Goal: Information Seeking & Learning: Learn about a topic

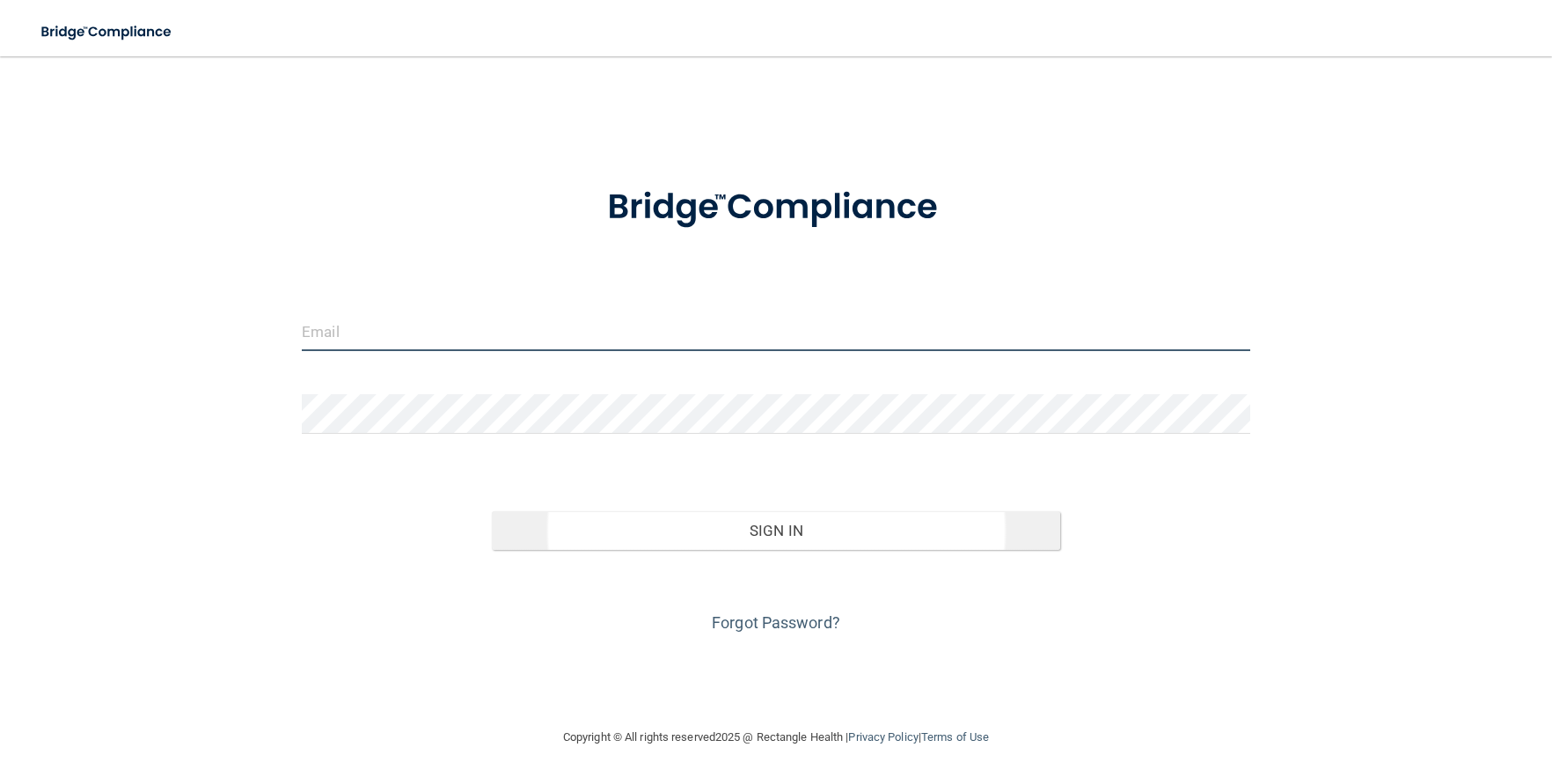
type input "[EMAIL_ADDRESS][DOMAIN_NAME]"
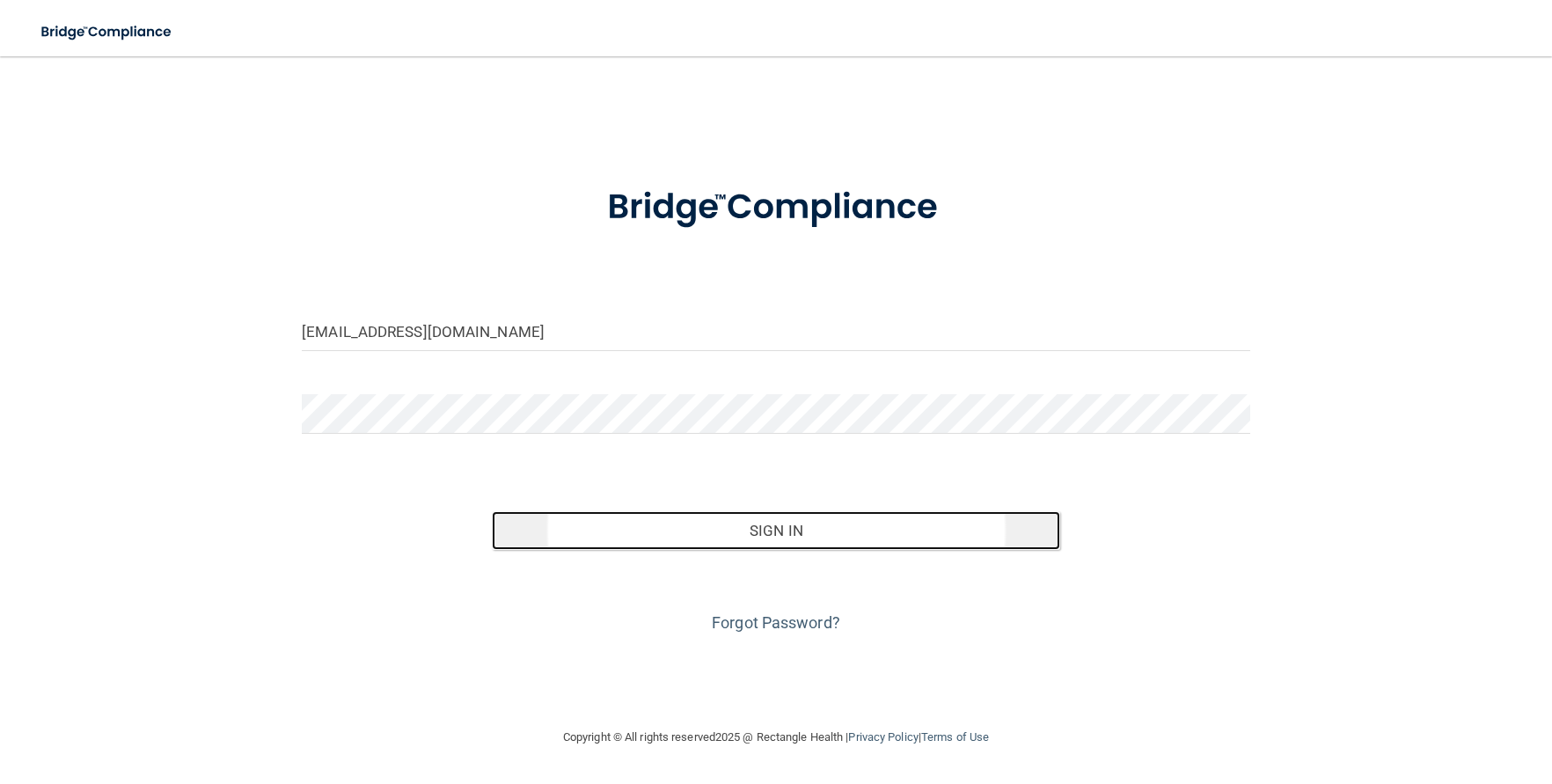
click at [826, 528] on button "Sign In" at bounding box center [776, 531] width 569 height 39
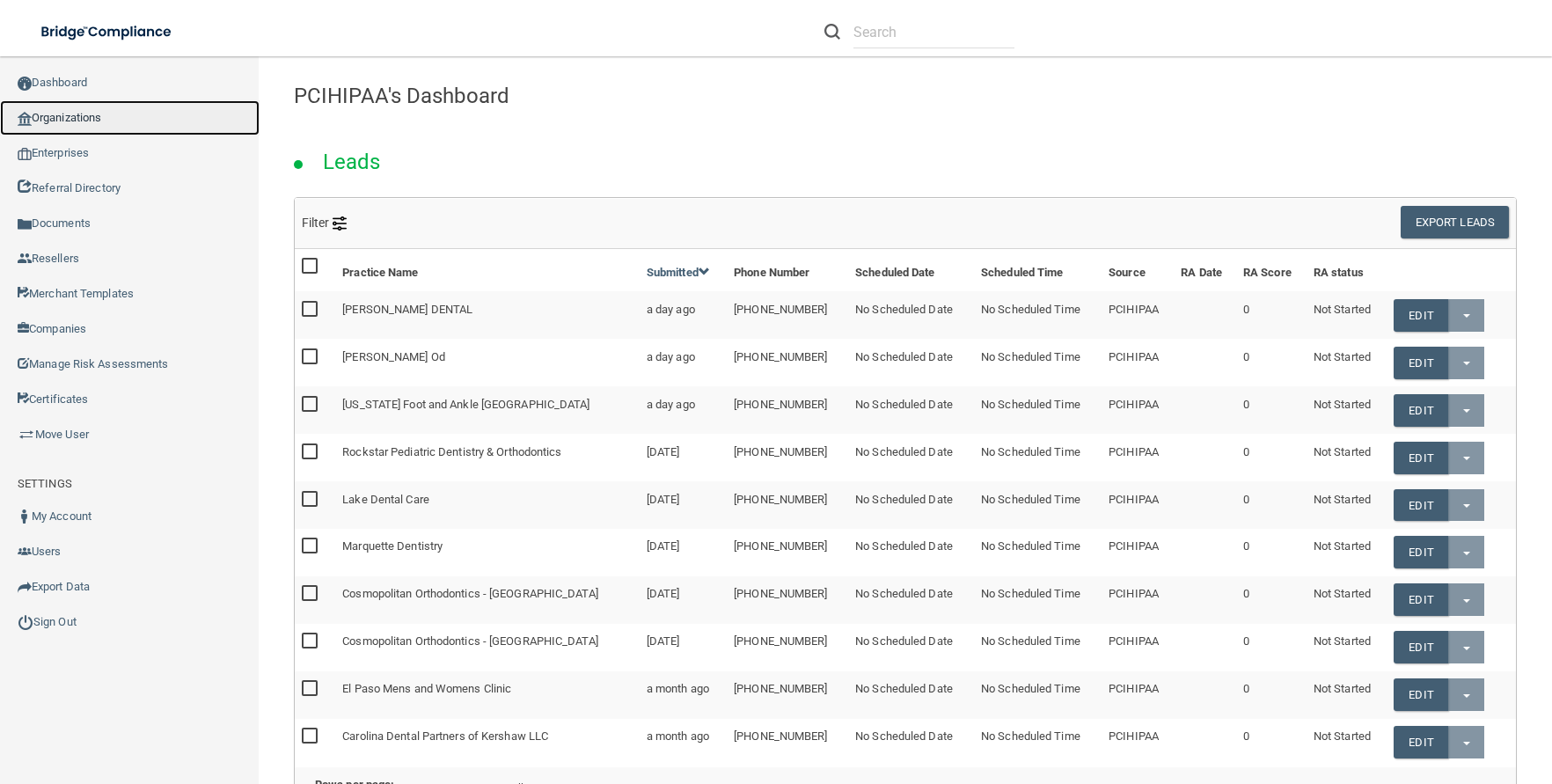
click at [76, 118] on link "Organizations" at bounding box center [129, 118] width 259 height 35
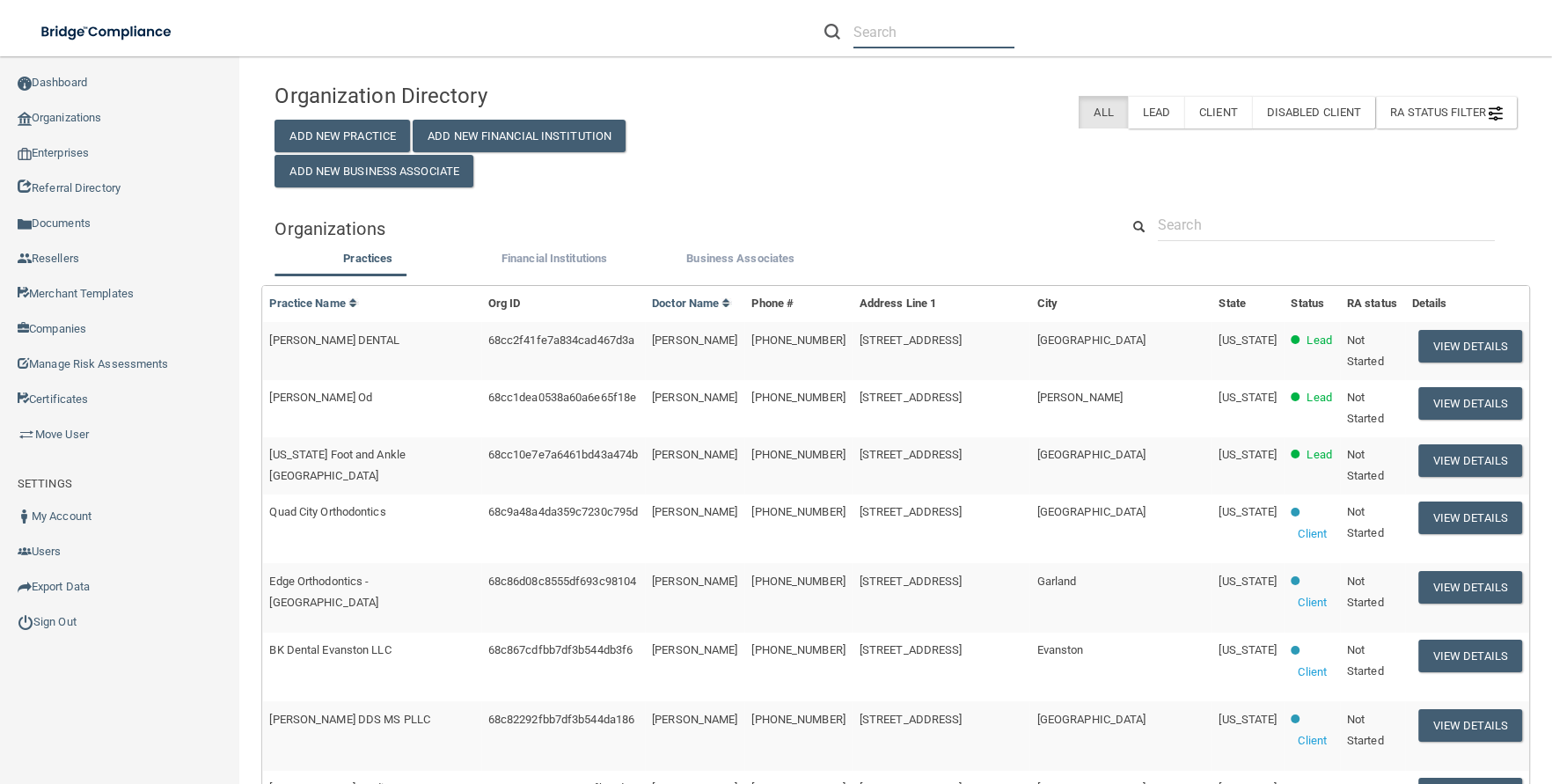
click at [913, 27] on input "text" at bounding box center [934, 31] width 161 height 32
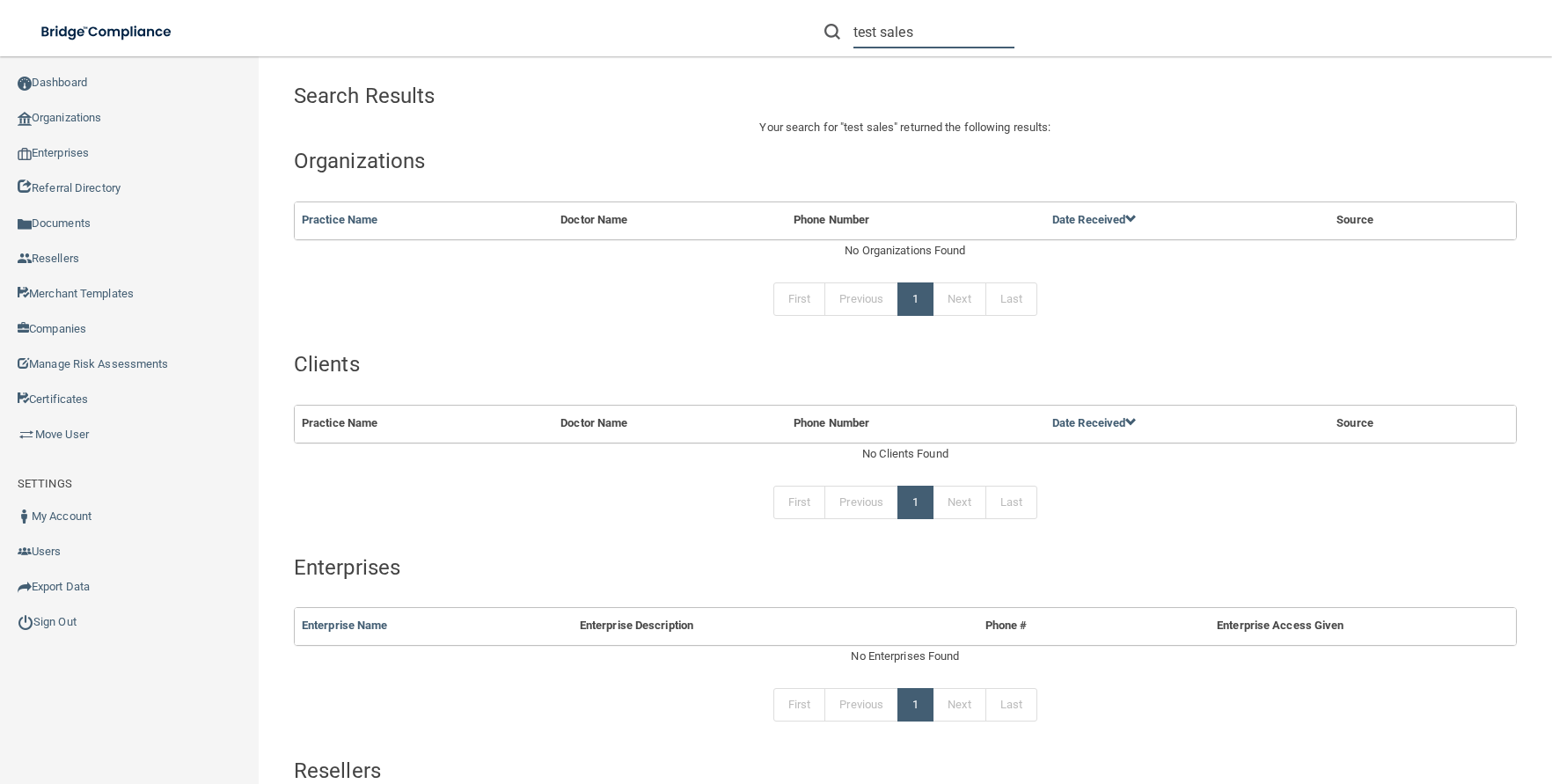
drag, startPoint x: 884, startPoint y: 31, endPoint x: 839, endPoint y: 28, distance: 45.1
click at [839, 28] on div "test sales" at bounding box center [919, 31] width 190 height 32
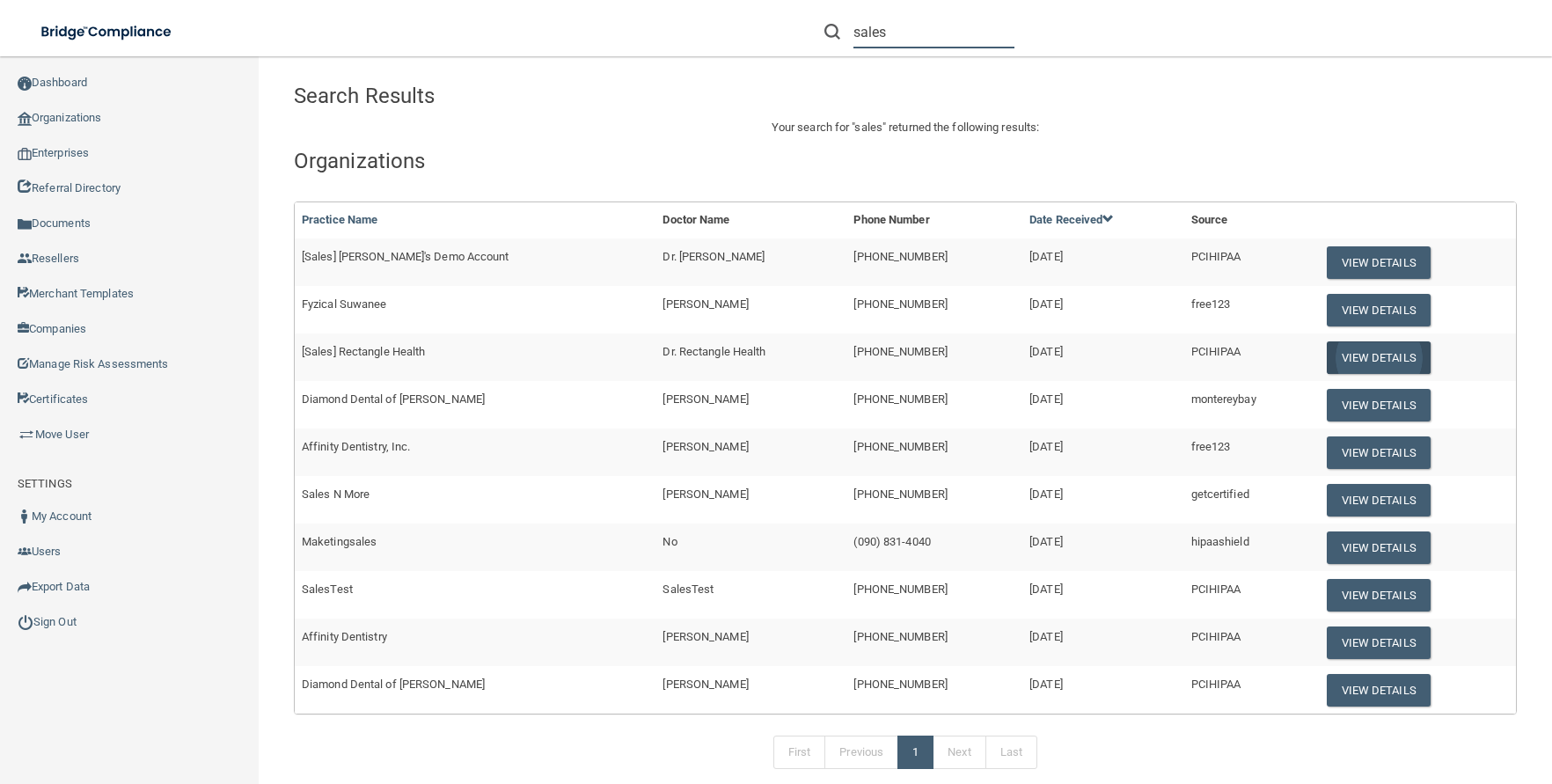
type input "sales"
click at [1390, 351] on button "View Details" at bounding box center [1379, 357] width 104 height 32
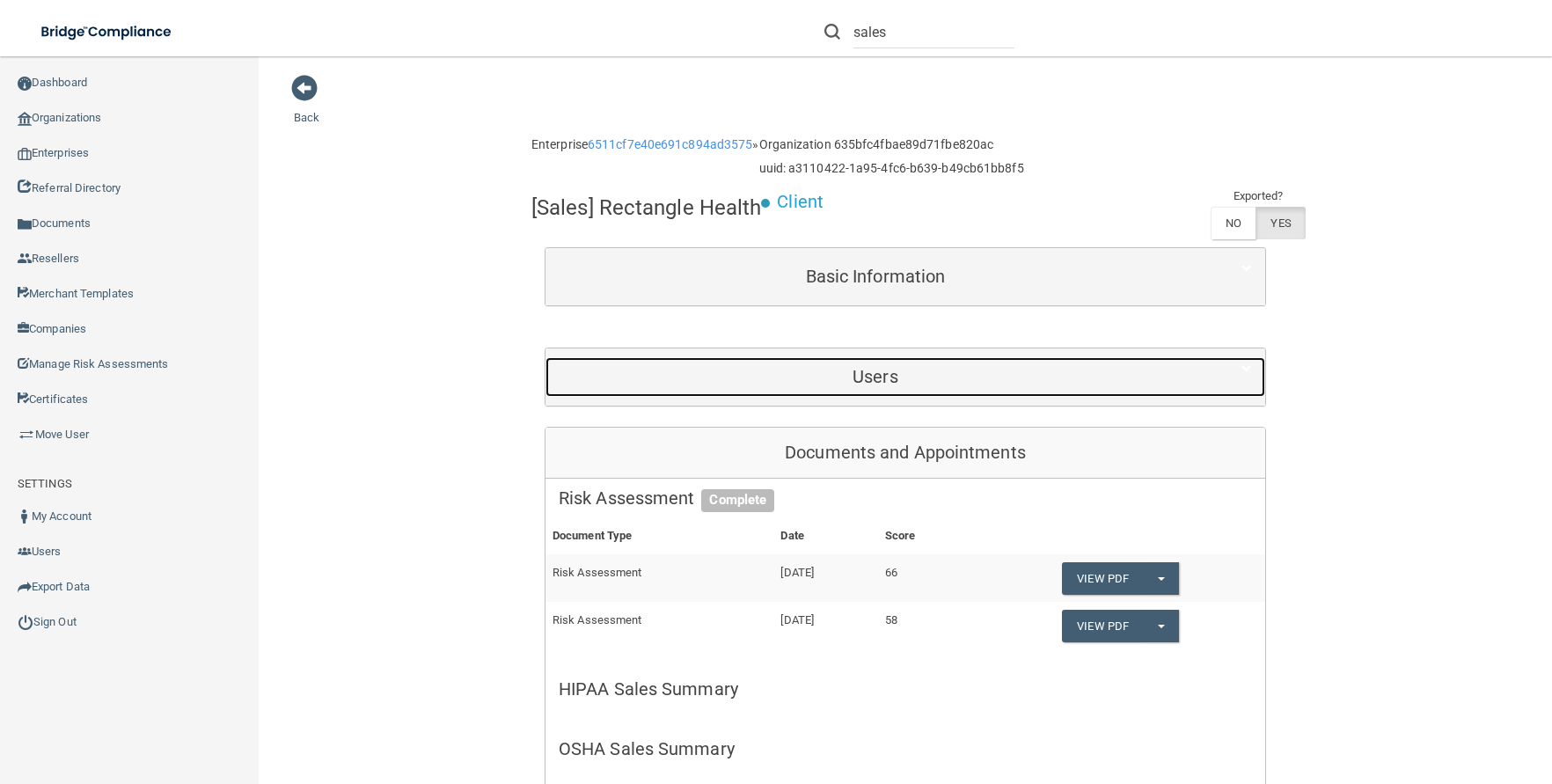
click at [899, 384] on h5 "Users" at bounding box center [875, 376] width 634 height 20
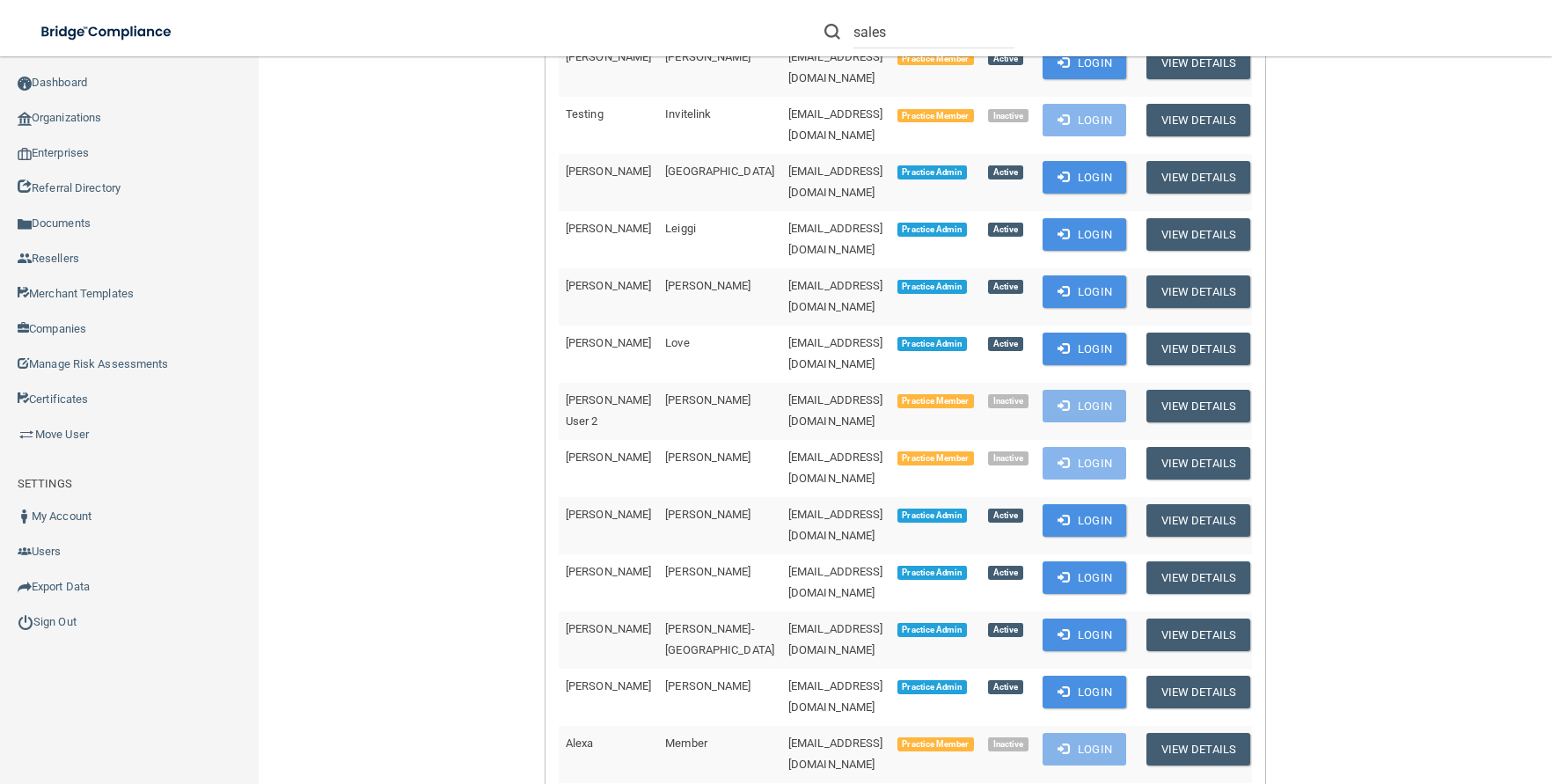
scroll to position [914, 0]
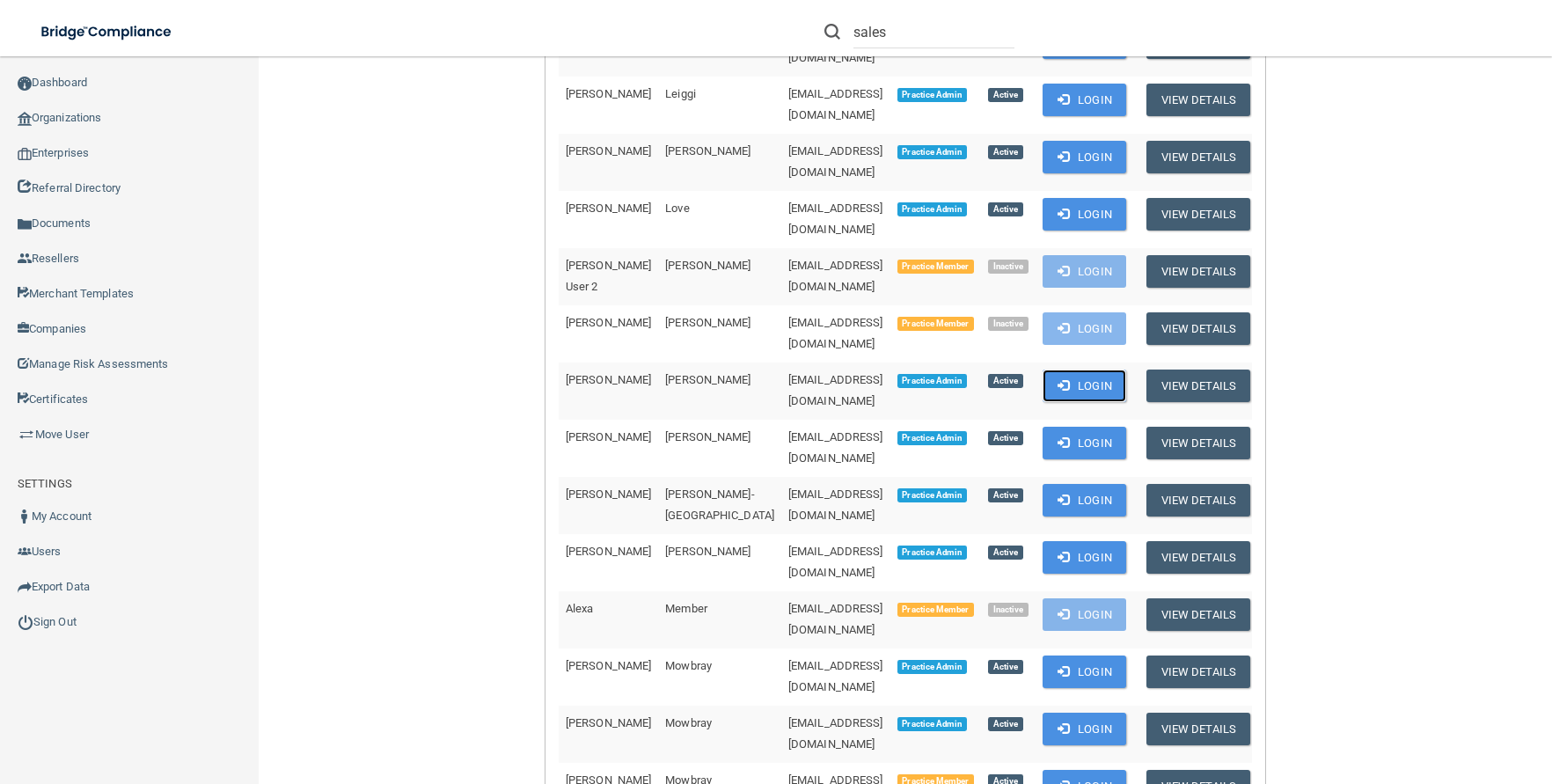
click at [1127, 370] on button "Login" at bounding box center [1084, 385] width 83 height 32
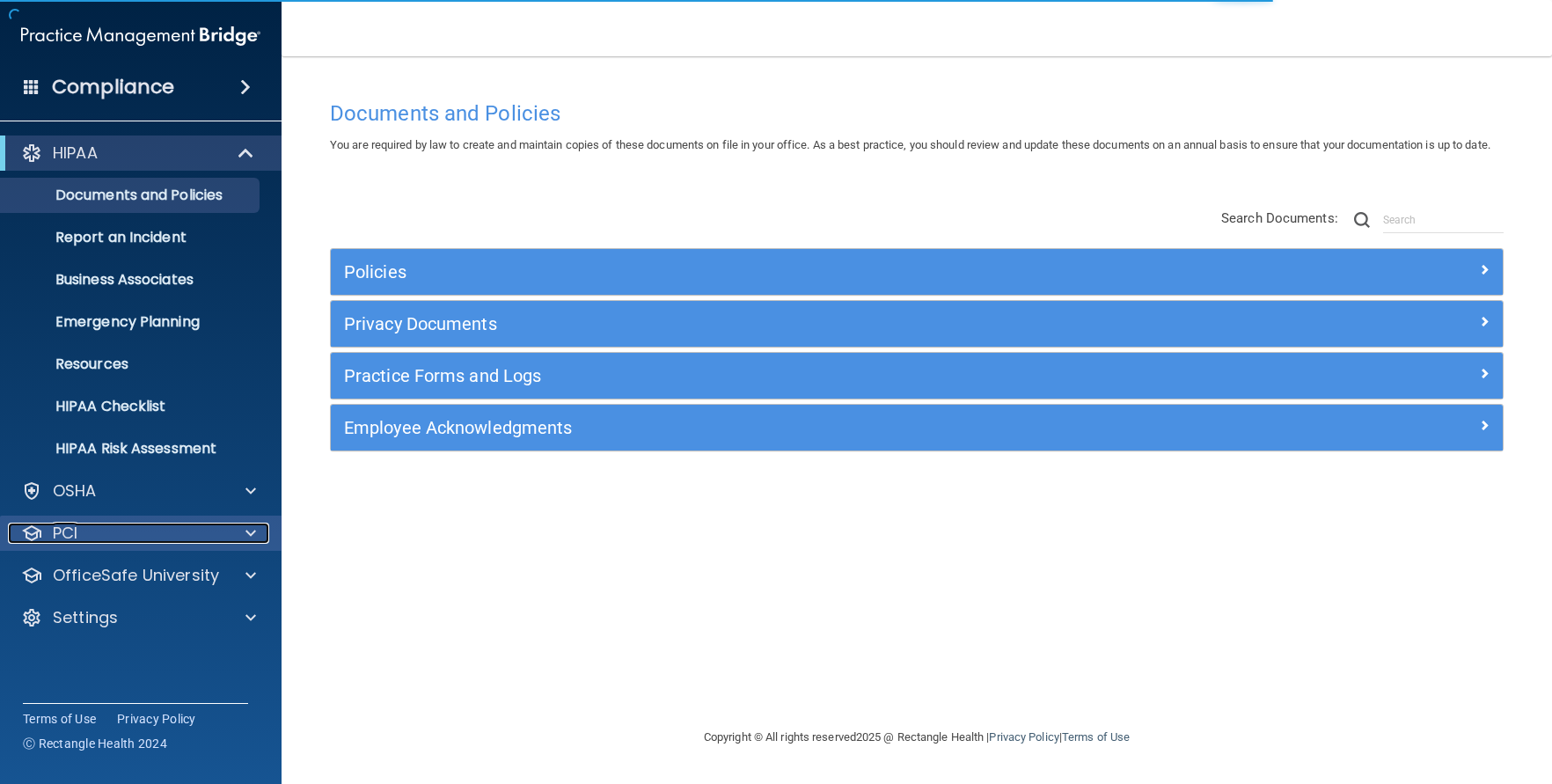
click at [84, 540] on div "PCI" at bounding box center [116, 533] width 218 height 22
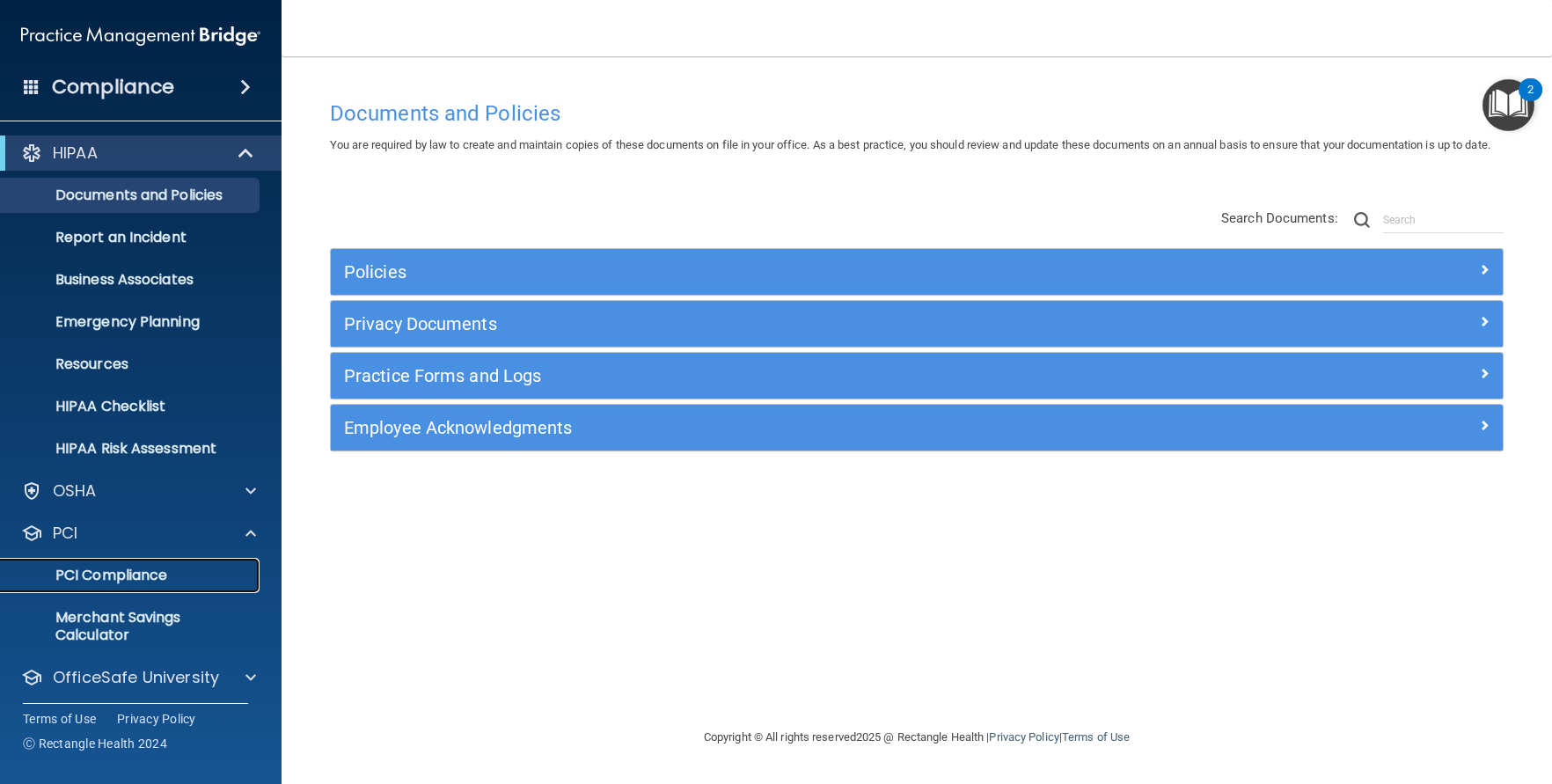
click at [118, 577] on p "PCI Compliance" at bounding box center [132, 575] width 241 height 18
click at [93, 534] on div "PCI" at bounding box center [116, 533] width 218 height 22
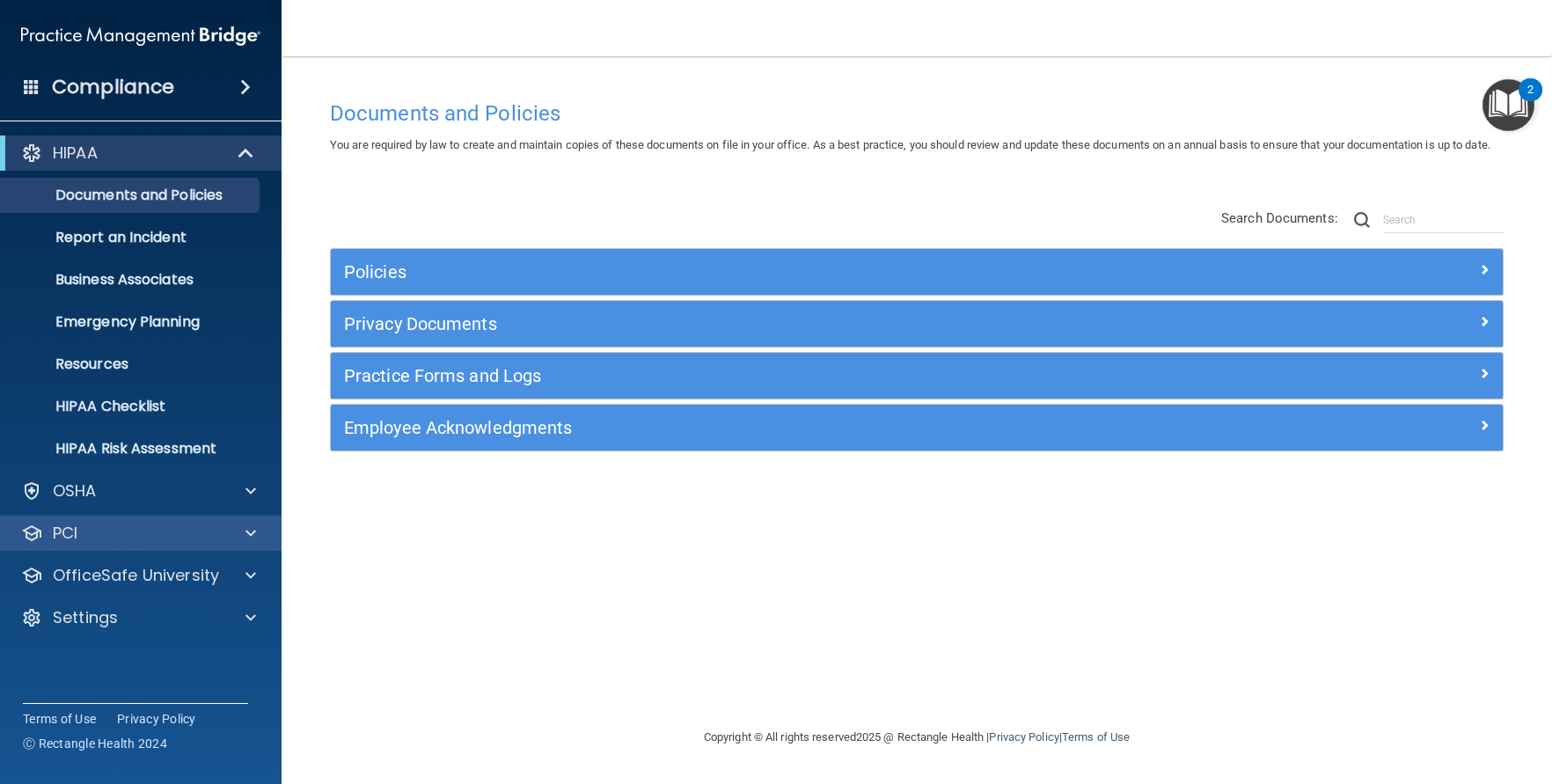
click at [99, 519] on div "PCI" at bounding box center [141, 533] width 283 height 35
click at [99, 536] on div "PCI" at bounding box center [116, 533] width 218 height 22
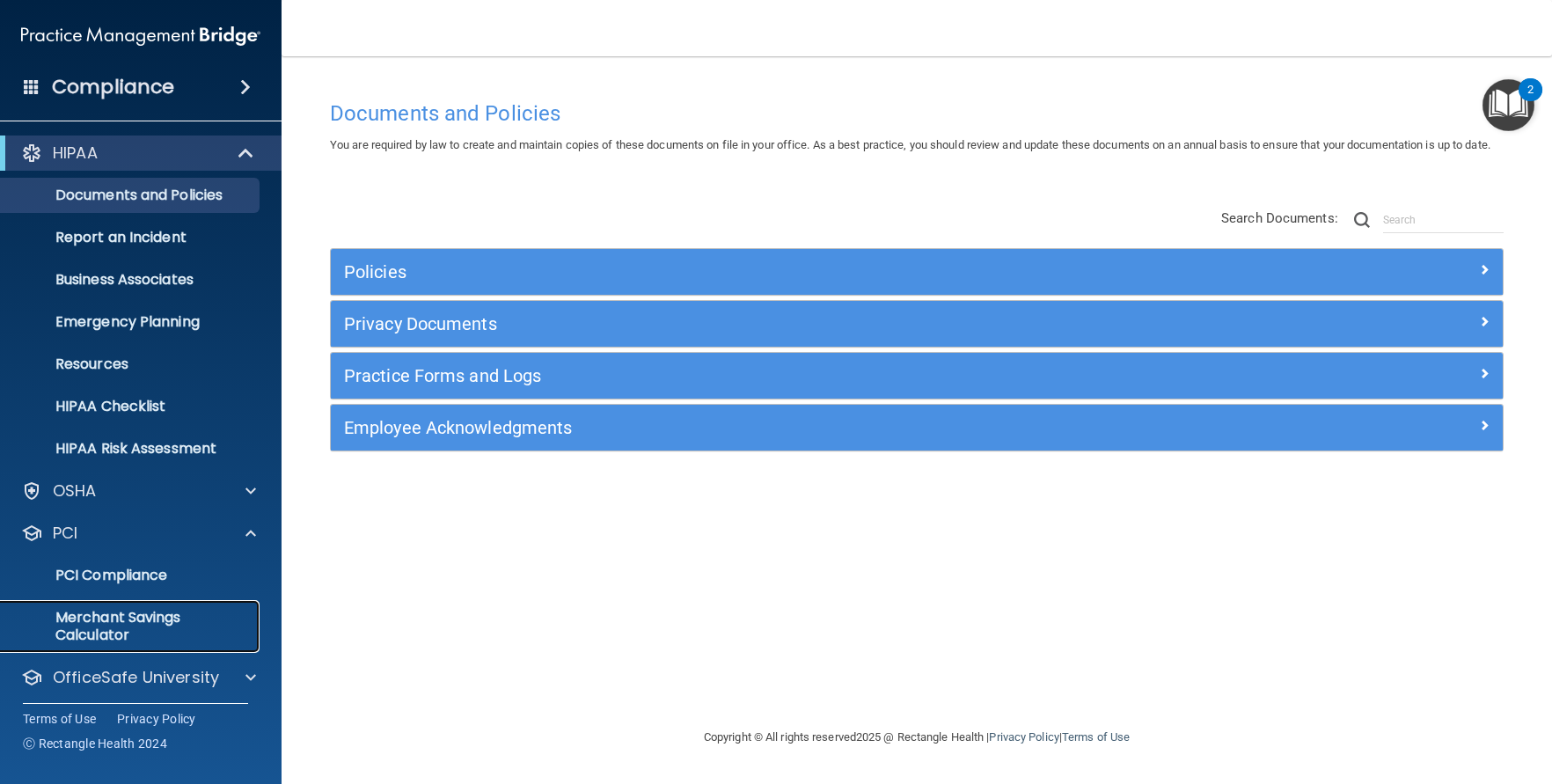
click at [110, 632] on p "Merchant Savings Calculator" at bounding box center [132, 627] width 241 height 35
